Goal: Entertainment & Leisure: Browse casually

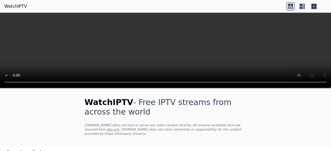
click at [289, 7] on icon at bounding box center [290, 7] width 5 height 3
click at [301, 5] on icon at bounding box center [300, 6] width 2 height 5
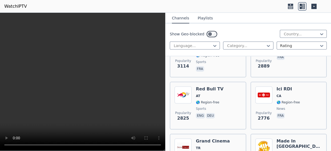
scroll to position [378, 0]
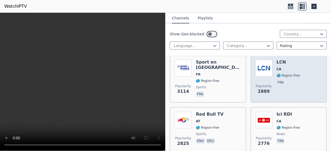
click at [263, 64] on img at bounding box center [263, 68] width 17 height 17
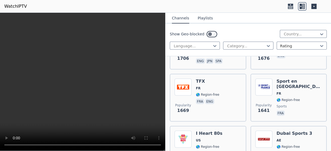
scroll to position [907, 0]
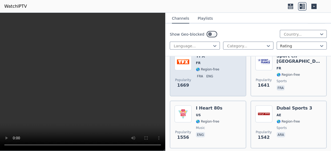
click at [192, 66] on div "Popularity 1669 TFX FR 🌎 Region-free fra eng" at bounding box center [207, 72] width 67 height 38
click at [187, 66] on img at bounding box center [182, 61] width 17 height 17
click at [197, 73] on p "fra" at bounding box center [200, 75] width 8 height 5
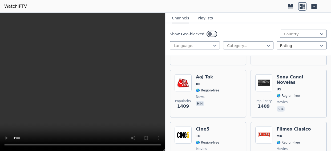
scroll to position [1172, 0]
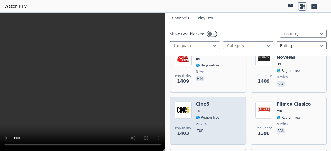
click at [201, 103] on h6 "Cine5" at bounding box center [207, 104] width 23 height 5
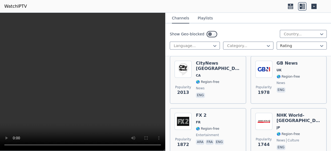
scroll to position [0, 0]
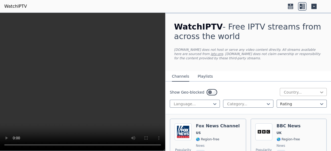
click at [319, 92] on icon at bounding box center [321, 92] width 5 height 5
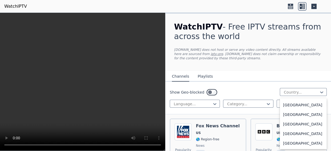
scroll to position [69, 0]
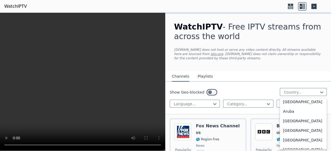
click at [296, 97] on div "[GEOGRAPHIC_DATA]" at bounding box center [303, 93] width 47 height 10
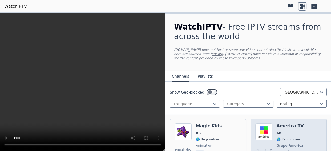
click at [278, 133] on span "AR" at bounding box center [278, 133] width 5 height 4
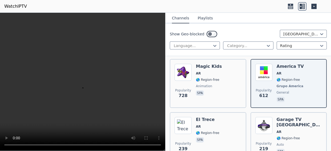
scroll to position [105, 0]
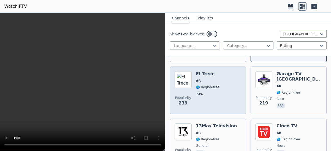
click at [196, 75] on h6 "El Trece" at bounding box center [207, 73] width 23 height 5
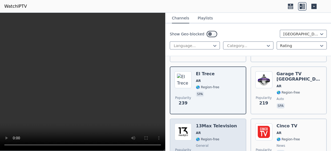
click at [207, 126] on h6 "13Max Television" at bounding box center [216, 126] width 41 height 5
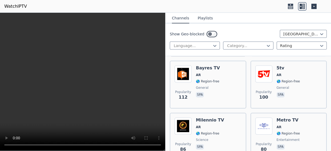
scroll to position [234, 0]
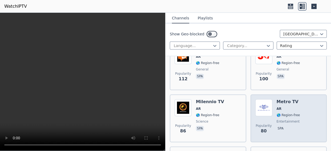
click at [284, 111] on div "Metro TV AR 🌎 Region-free entertainment spa" at bounding box center [287, 118] width 23 height 38
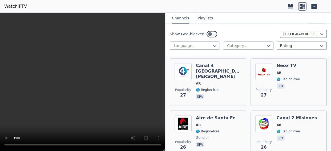
scroll to position [863, 0]
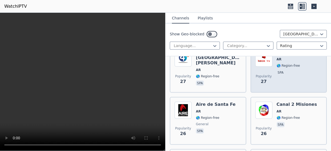
click at [290, 69] on div "Neox TV AR 🌎 Region-free spa" at bounding box center [287, 69] width 23 height 38
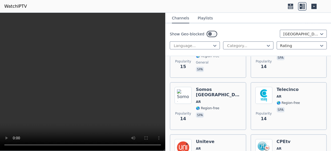
scroll to position [1473, 0]
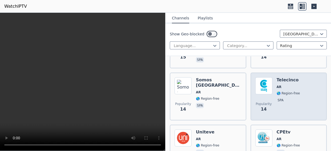
click at [284, 91] on span "🌎 Region-free" at bounding box center [287, 93] width 23 height 4
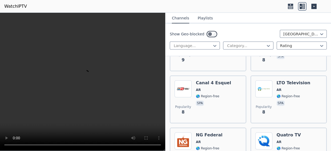
scroll to position [2190, 0]
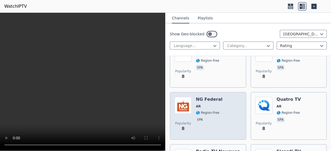
click at [208, 111] on span "🌎 Region-free" at bounding box center [207, 113] width 23 height 4
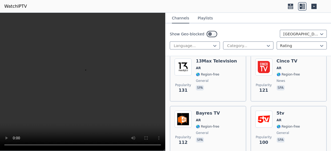
scroll to position [29, 0]
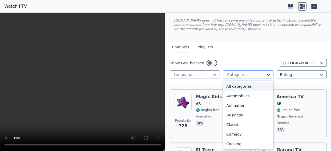
click at [266, 76] on icon at bounding box center [267, 74] width 5 height 5
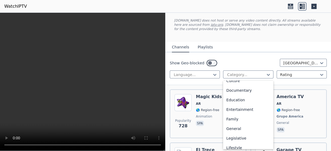
scroll to position [80, 0]
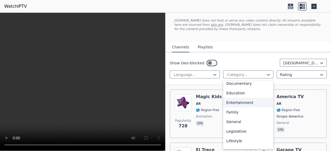
click at [240, 108] on div "Entertainment" at bounding box center [248, 103] width 50 height 10
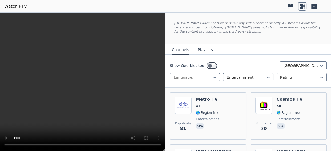
scroll to position [16, 0]
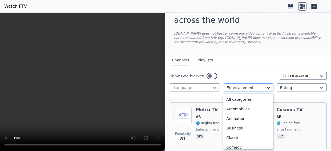
click at [267, 88] on icon at bounding box center [267, 87] width 5 height 5
click at [233, 93] on div "General" at bounding box center [248, 89] width 50 height 10
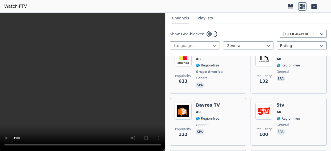
scroll to position [48, 0]
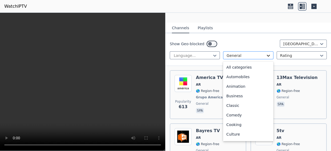
click at [265, 57] on icon at bounding box center [267, 55] width 5 height 5
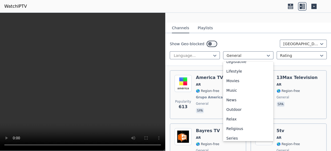
scroll to position [133, 0]
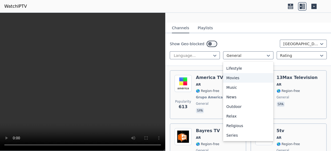
click at [233, 83] on div "Movies" at bounding box center [248, 78] width 50 height 10
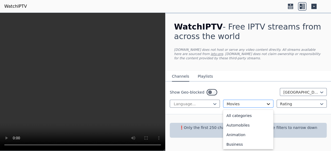
click at [268, 106] on icon at bounding box center [267, 103] width 5 height 5
click at [238, 129] on div "Culture" at bounding box center [248, 125] width 50 height 10
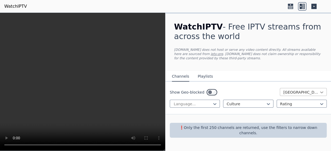
click at [321, 92] on icon at bounding box center [321, 92] width 5 height 5
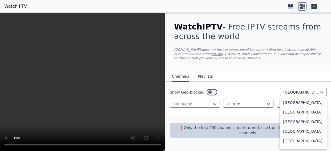
scroll to position [250, 0]
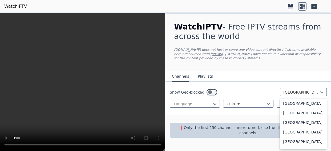
click at [287, 99] on div "[GEOGRAPHIC_DATA]" at bounding box center [303, 94] width 47 height 10
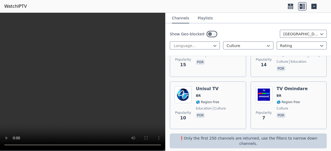
scroll to position [68, 0]
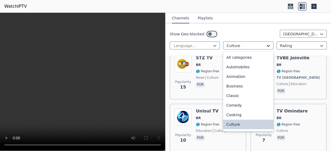
click at [267, 46] on icon at bounding box center [268, 46] width 3 height 2
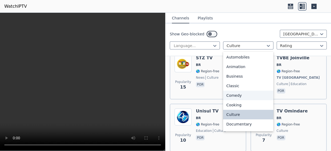
click at [232, 100] on div "Comedy" at bounding box center [248, 96] width 50 height 10
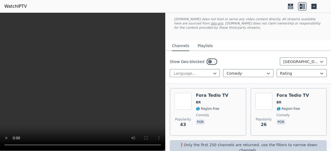
scroll to position [37, 0]
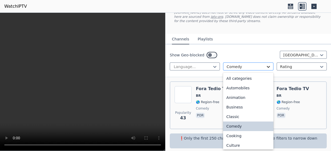
click at [265, 69] on icon at bounding box center [267, 66] width 5 height 5
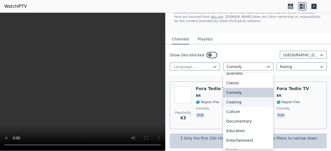
scroll to position [68, 0]
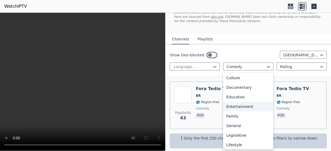
click at [246, 112] on div "Entertainment" at bounding box center [248, 107] width 50 height 10
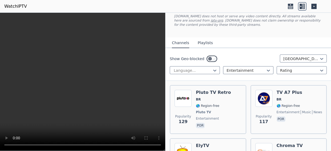
scroll to position [29, 0]
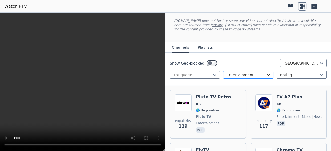
click at [267, 77] on icon at bounding box center [267, 74] width 5 height 5
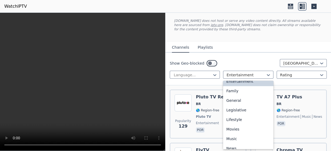
scroll to position [104, 0]
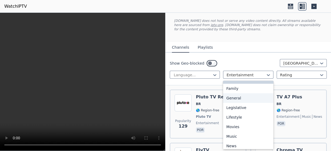
click at [231, 103] on div "General" at bounding box center [248, 98] width 50 height 10
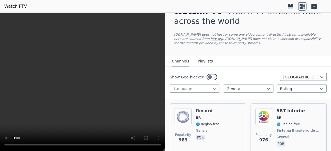
scroll to position [61, 0]
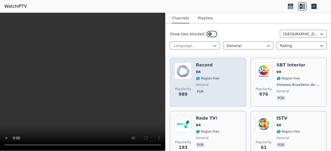
click at [197, 76] on div "Record BR 🌎 Region-free general por" at bounding box center [207, 82] width 23 height 39
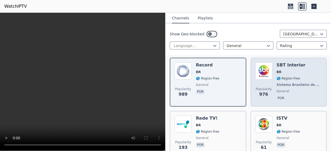
click at [269, 85] on span "Popularity 976" at bounding box center [263, 92] width 17 height 17
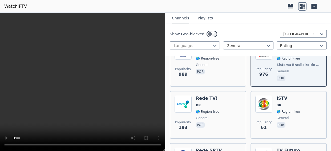
scroll to position [100, 0]
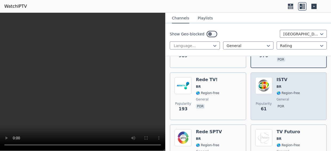
click at [287, 99] on span "general" at bounding box center [287, 99] width 23 height 4
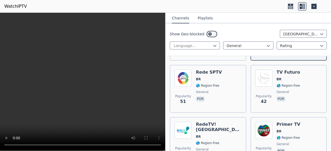
scroll to position [177, 0]
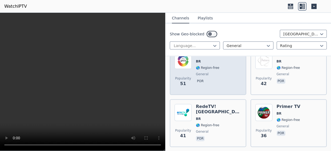
click at [203, 71] on div "Rede SPTV BR 🌎 Region-free general por" at bounding box center [209, 71] width 26 height 38
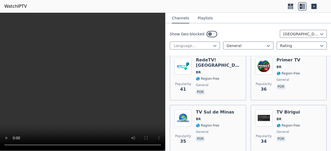
scroll to position [226, 0]
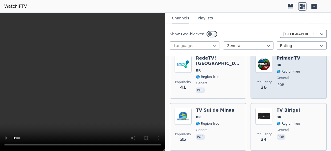
click at [280, 82] on p "por" at bounding box center [280, 84] width 9 height 5
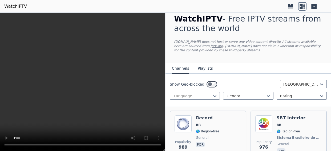
scroll to position [0, 0]
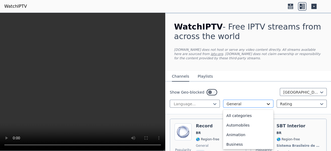
click at [267, 106] on icon at bounding box center [267, 103] width 5 height 5
click at [232, 110] on div "Series" at bounding box center [248, 106] width 50 height 10
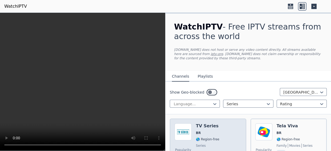
click at [210, 136] on div "TV Series BR 🌎 Region-free series por" at bounding box center [207, 143] width 23 height 38
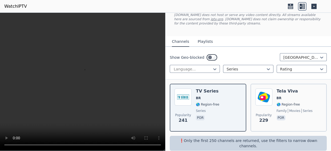
scroll to position [37, 0]
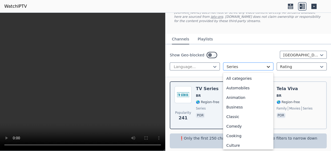
click at [265, 68] on icon at bounding box center [267, 66] width 5 height 5
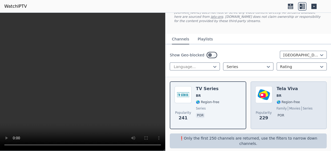
click at [273, 125] on div "Popularity 229 Tela Viva BR 🌎 Region-free family movies series por" at bounding box center [288, 105] width 76 height 48
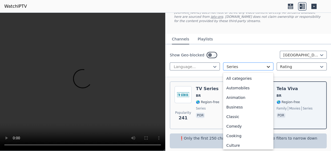
click at [266, 68] on icon at bounding box center [267, 66] width 5 height 5
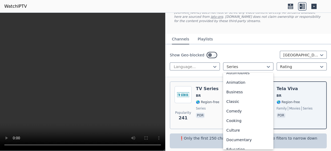
scroll to position [0, 0]
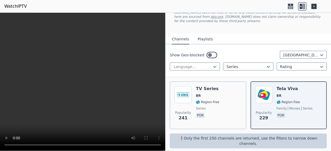
click at [214, 56] on div "Show Geo-blocked [GEOGRAPHIC_DATA]" at bounding box center [248, 55] width 157 height 9
click at [319, 55] on icon at bounding box center [321, 54] width 5 height 5
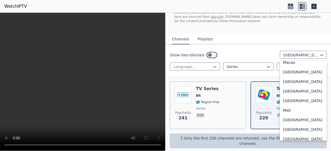
scroll to position [1052, 0]
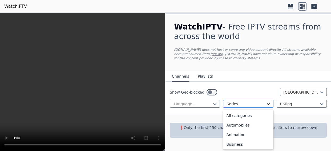
click at [268, 105] on icon at bounding box center [268, 104] width 3 height 2
click at [243, 117] on div "All categories" at bounding box center [248, 116] width 50 height 10
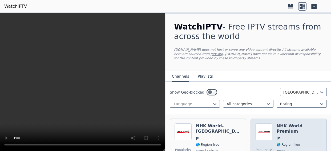
click at [277, 136] on span "JP" at bounding box center [277, 138] width 3 height 4
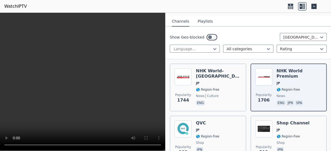
scroll to position [46, 0]
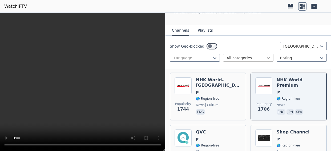
click at [267, 58] on icon at bounding box center [268, 58] width 3 height 2
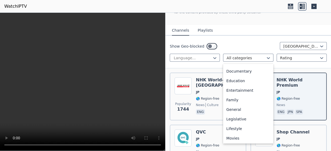
scroll to position [83, 0]
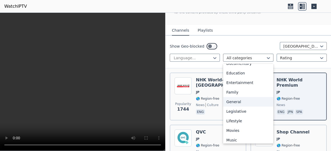
click at [232, 107] on div "General" at bounding box center [248, 102] width 50 height 10
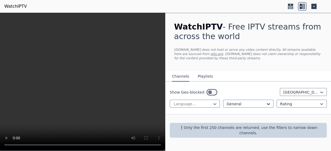
click at [268, 105] on icon at bounding box center [268, 104] width 3 height 2
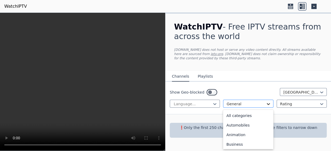
scroll to position [63, 0]
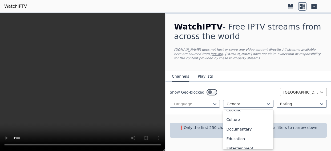
click at [322, 93] on icon at bounding box center [321, 92] width 5 height 5
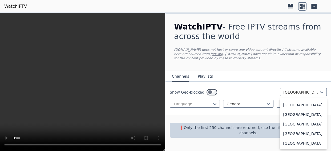
scroll to position [2124, 0]
click at [301, 52] on div "[GEOGRAPHIC_DATA]" at bounding box center [303, 48] width 47 height 10
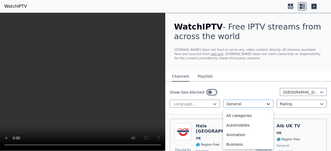
click at [267, 105] on icon at bounding box center [268, 104] width 3 height 2
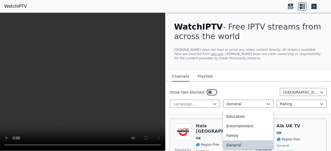
scroll to position [88, 0]
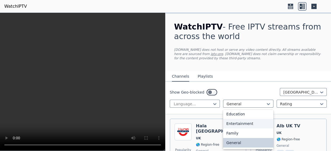
click at [249, 129] on div "Entertainment" at bounding box center [248, 124] width 50 height 10
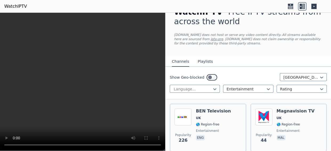
scroll to position [37, 0]
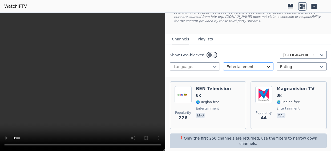
click at [265, 68] on icon at bounding box center [267, 66] width 5 height 5
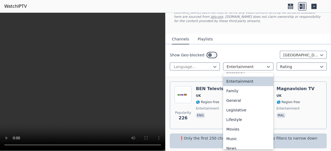
scroll to position [105, 0]
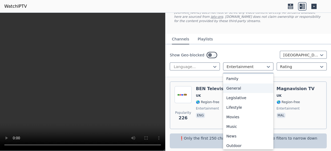
click at [234, 93] on div "General" at bounding box center [248, 89] width 50 height 10
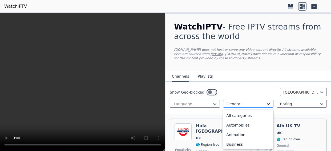
click at [266, 106] on icon at bounding box center [267, 103] width 5 height 5
click at [245, 117] on div "All categories" at bounding box center [248, 116] width 50 height 10
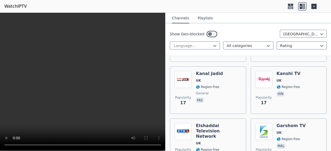
scroll to position [1841, 0]
